Goal: Task Accomplishment & Management: Complete application form

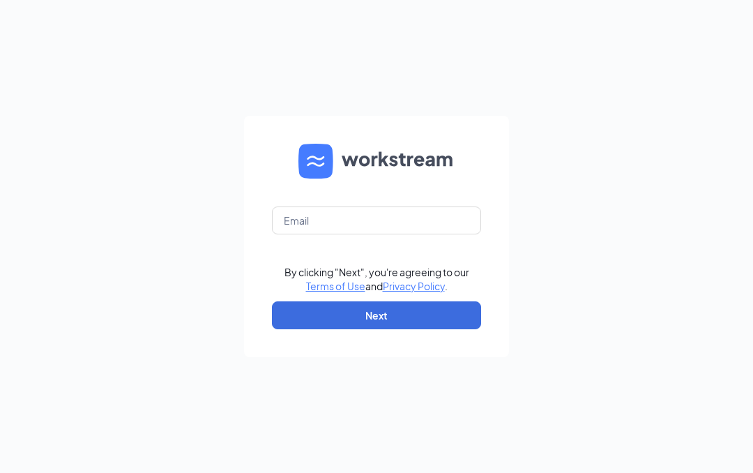
click at [416, 220] on input "text" at bounding box center [376, 220] width 209 height 28
type input "wmartin@hbboys.com"
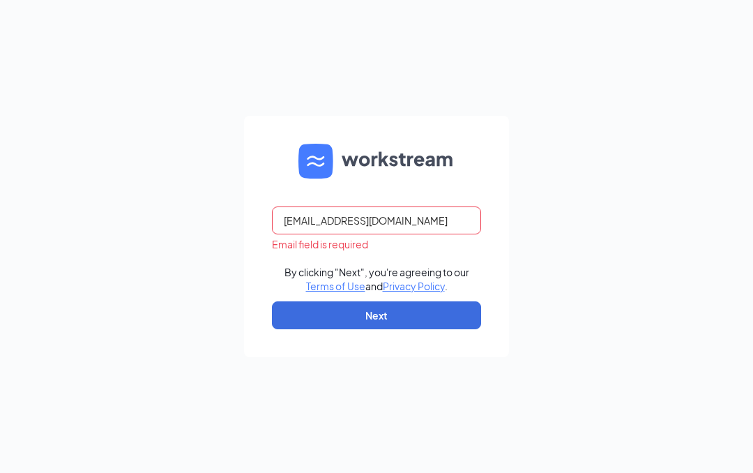
click at [415, 325] on button "Next" at bounding box center [376, 315] width 209 height 28
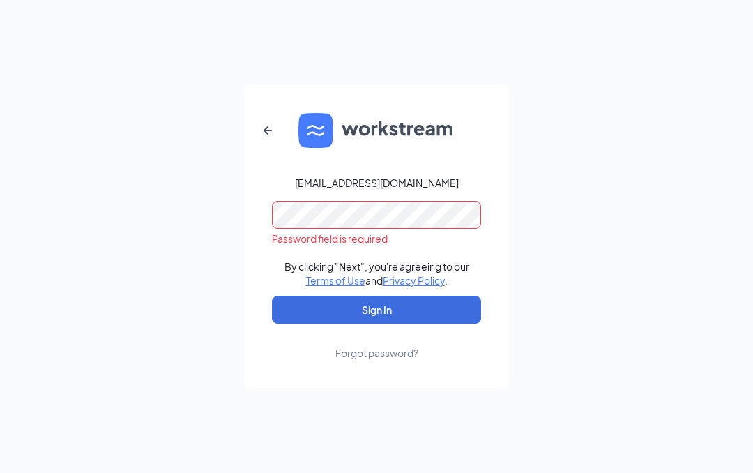
click at [461, 319] on button "Sign In" at bounding box center [376, 310] width 209 height 28
click at [449, 305] on button "Sign In" at bounding box center [376, 310] width 209 height 28
click at [751, 120] on div "wmartin@hbboys.com Credential mismatches. By clicking "Next", you're agreeing t…" at bounding box center [376, 236] width 753 height 473
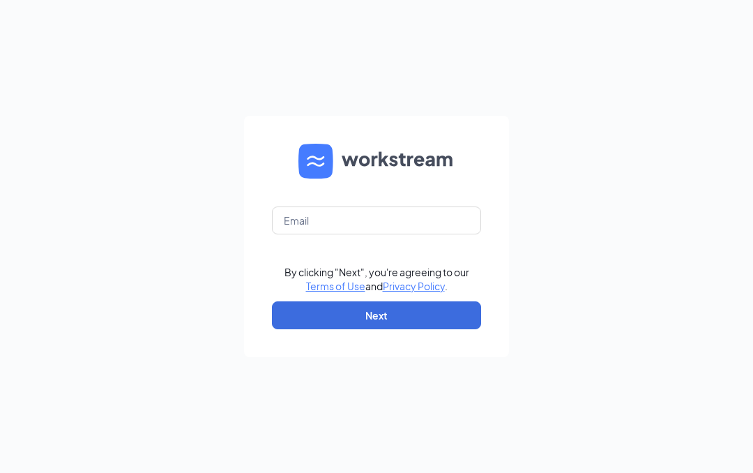
click at [360, 208] on input "text" at bounding box center [376, 220] width 209 height 28
type input "[EMAIL_ADDRESS][DOMAIN_NAME]"
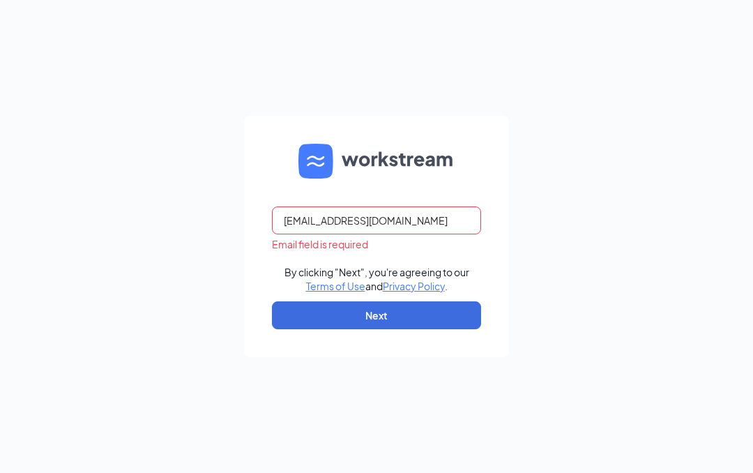
click at [458, 316] on button "Next" at bounding box center [376, 315] width 209 height 28
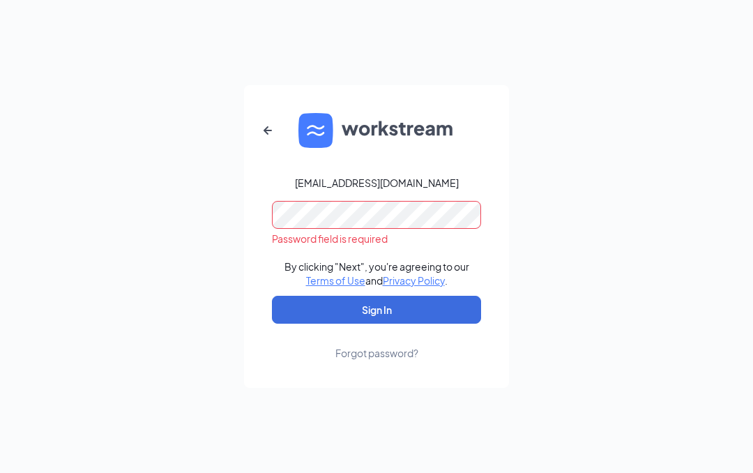
click at [445, 310] on button "Sign In" at bounding box center [376, 310] width 209 height 28
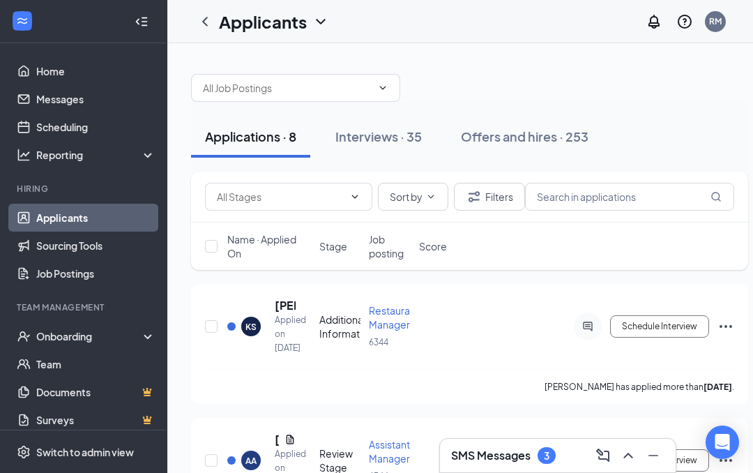
click at [63, 327] on div "Onboarding" at bounding box center [83, 336] width 167 height 28
click at [47, 364] on link "Overview" at bounding box center [95, 364] width 119 height 28
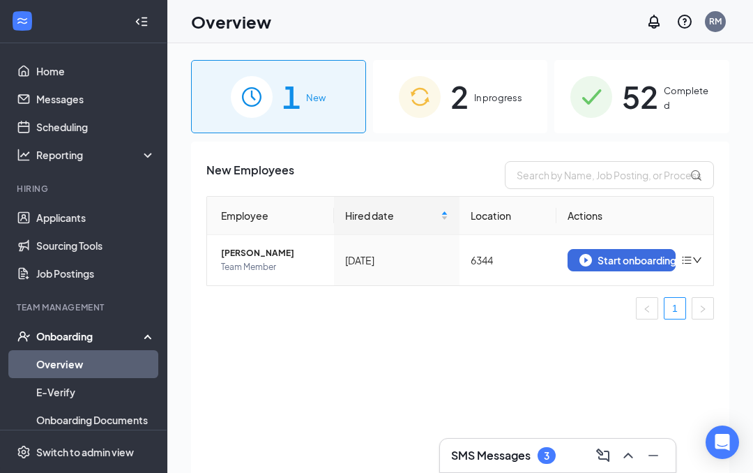
click at [500, 98] on span "In progress" at bounding box center [498, 98] width 48 height 14
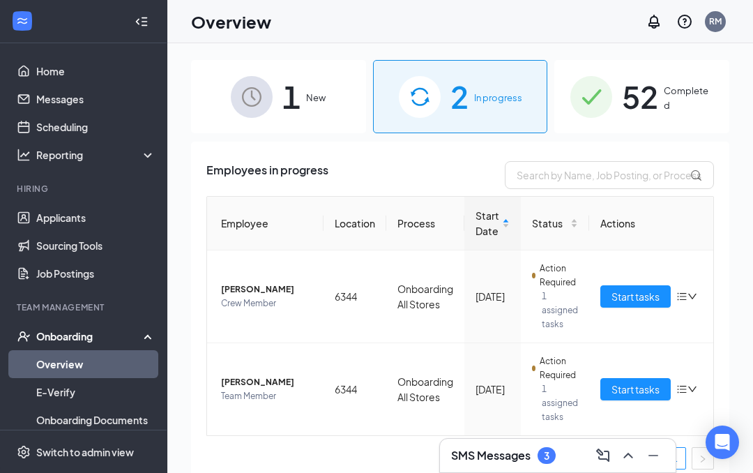
click at [649, 382] on span "Start tasks" at bounding box center [635, 388] width 48 height 15
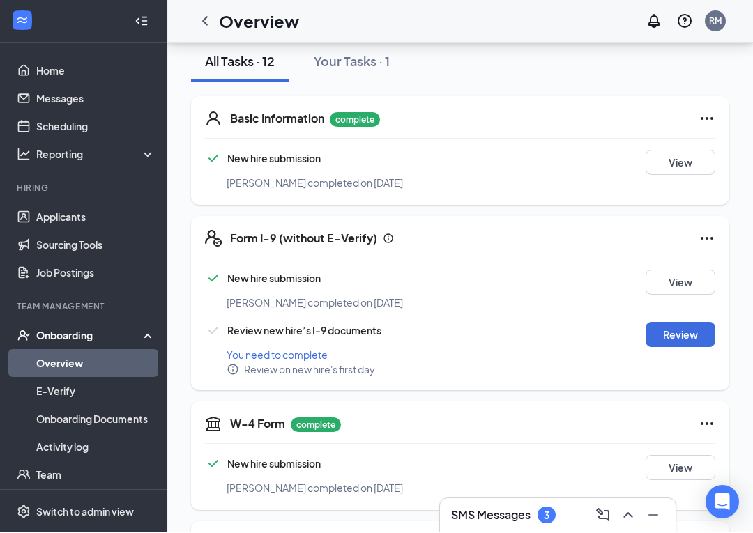
scroll to position [179, 0]
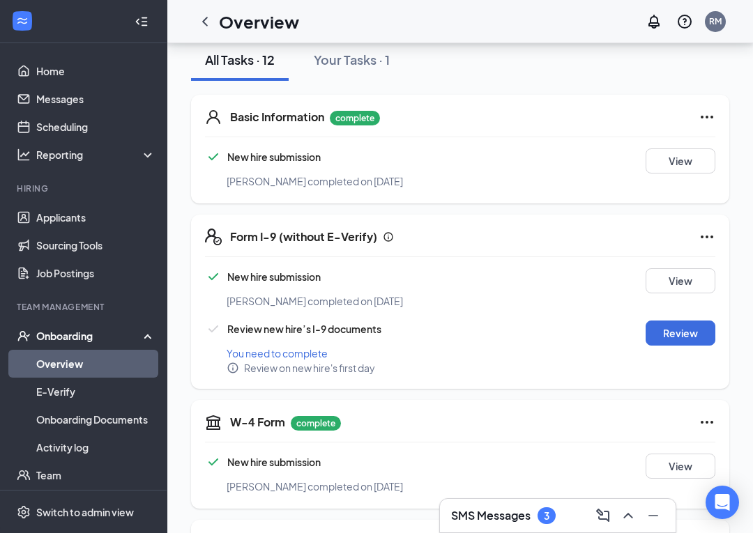
click at [674, 325] on button "Review" at bounding box center [680, 333] width 70 height 25
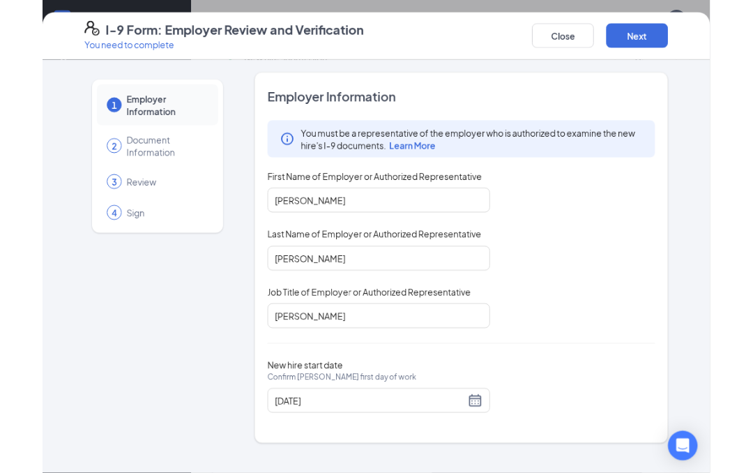
scroll to position [331, 0]
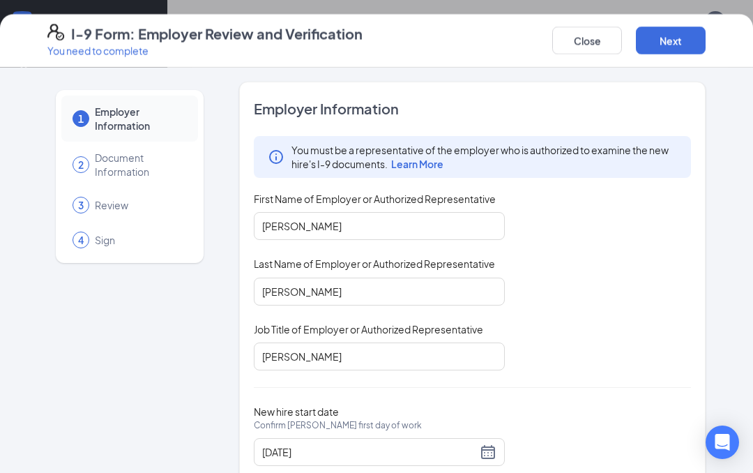
click at [679, 34] on button "Next" at bounding box center [671, 40] width 70 height 28
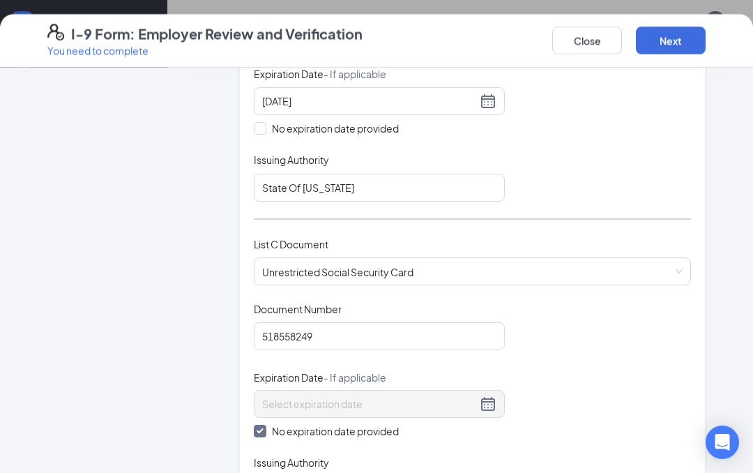
scroll to position [413, 0]
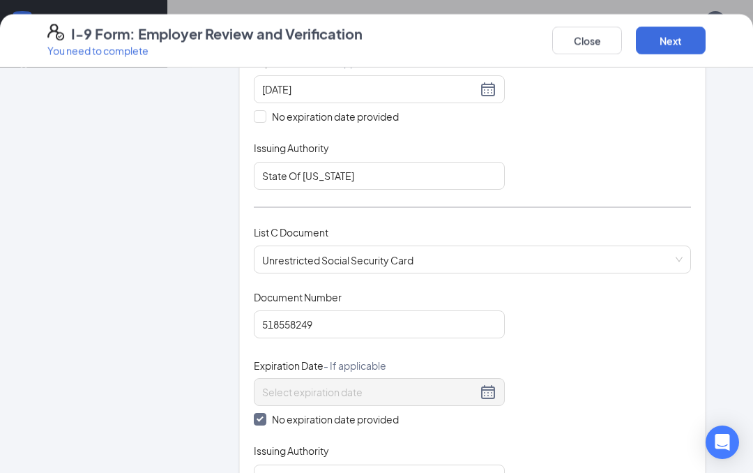
click at [682, 33] on button "Next" at bounding box center [671, 40] width 70 height 28
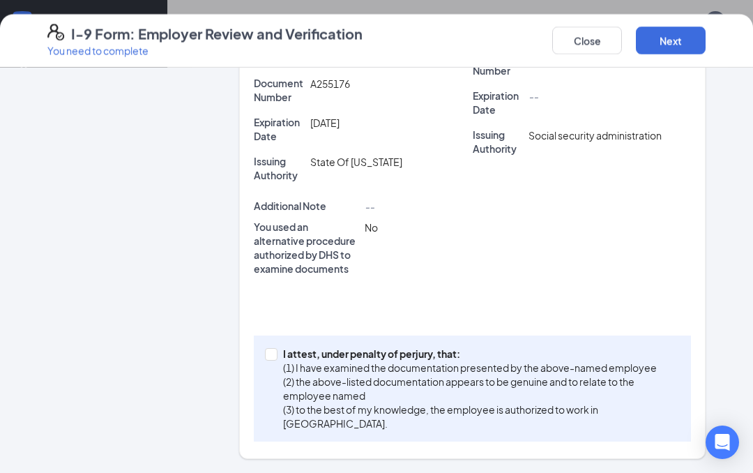
scroll to position [384, 0]
click at [282, 344] on div "I attest, under penalty of perjury, that: (1) I have examined the documentation…" at bounding box center [472, 389] width 437 height 106
click at [277, 347] on span "I attest, under penalty of perjury, that: (1) I have examined the documentation…" at bounding box center [478, 389] width 402 height 84
click at [275, 349] on input "I attest, under penalty of perjury, that: (1) I have examined the documentation…" at bounding box center [270, 354] width 10 height 10
checkbox input "true"
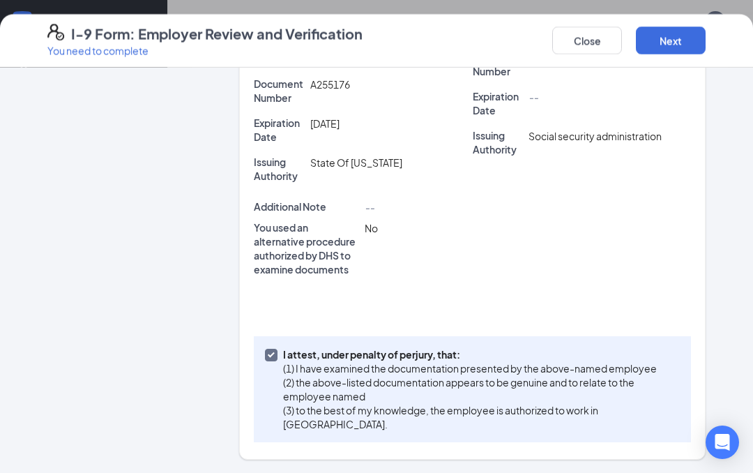
click at [687, 34] on button "Next" at bounding box center [671, 40] width 70 height 28
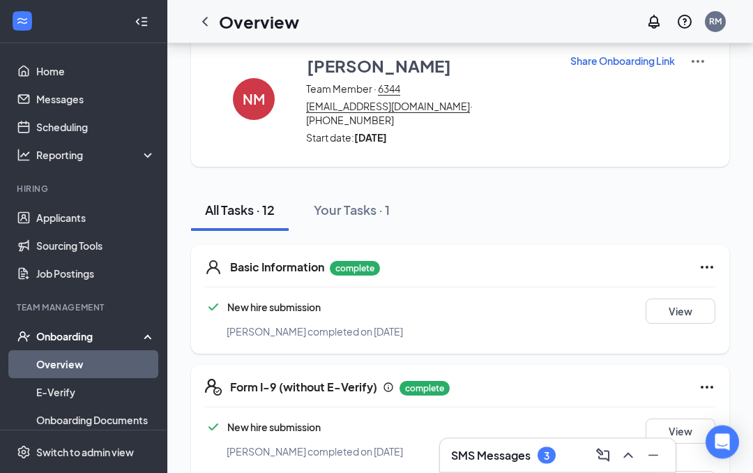
scroll to position [0, 0]
